Goal: Navigation & Orientation: Find specific page/section

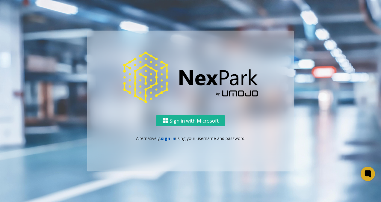
click at [169, 138] on link "sign in" at bounding box center [168, 138] width 14 height 6
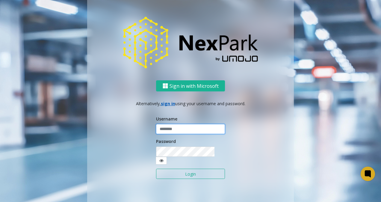
type input "******"
click at [194, 168] on button "Login" at bounding box center [190, 173] width 69 height 10
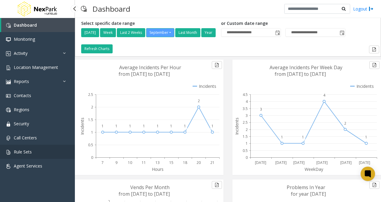
click at [21, 149] on span "Rule Sets" at bounding box center [23, 152] width 18 height 6
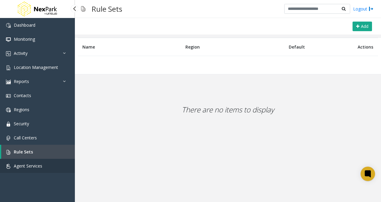
click at [23, 165] on span "Agent Services" at bounding box center [28, 166] width 28 height 6
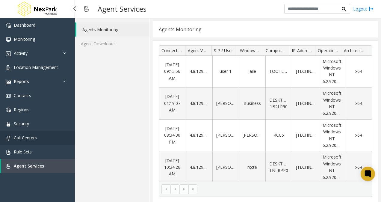
click at [25, 138] on span "Call Centers" at bounding box center [25, 138] width 23 height 6
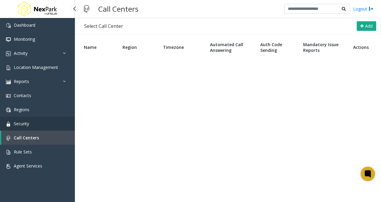
click at [22, 124] on span "Security" at bounding box center [21, 124] width 15 height 6
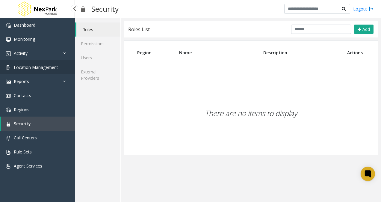
click at [34, 68] on span "Location Management" at bounding box center [36, 67] width 44 height 6
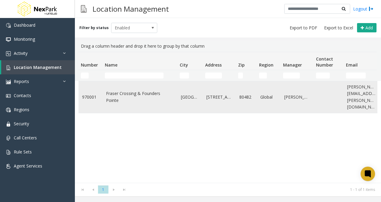
click at [115, 95] on link "Fraser Crossing & Founders Pointe" at bounding box center [140, 96] width 68 height 13
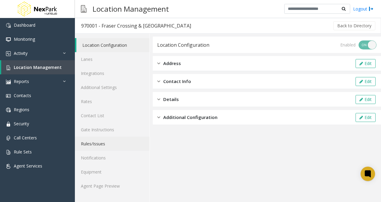
click at [106, 144] on link "Rules/Issues" at bounding box center [112, 143] width 74 height 14
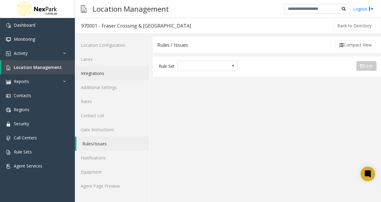
click at [104, 72] on link "Integrations" at bounding box center [112, 73] width 74 height 14
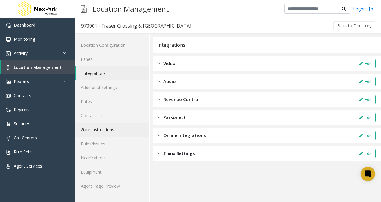
click at [99, 128] on link "Gate Instructions" at bounding box center [112, 129] width 74 height 14
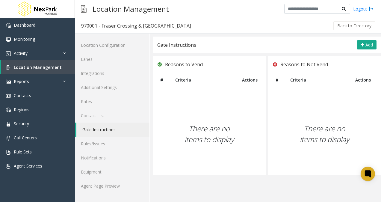
click at [213, 113] on div "There are no items to display" at bounding box center [209, 133] width 113 height 81
click at [29, 38] on span "Monitoring" at bounding box center [24, 39] width 21 height 6
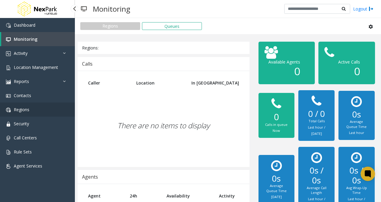
click at [22, 106] on link "Regions" at bounding box center [37, 109] width 75 height 14
